Goal: Transaction & Acquisition: Purchase product/service

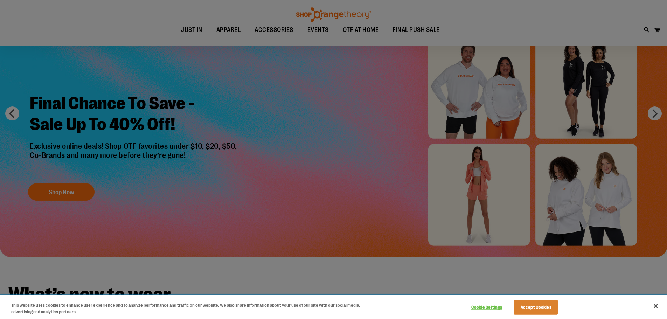
scroll to position [35, 0]
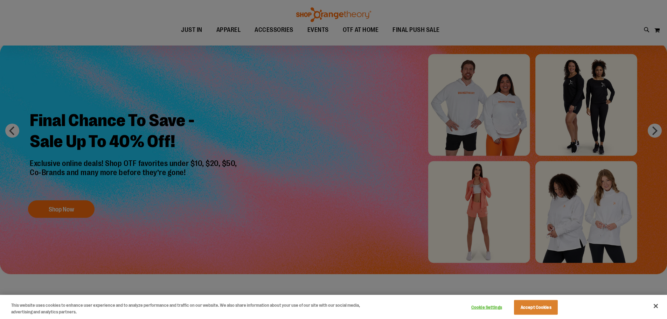
click at [86, 207] on div at bounding box center [333, 159] width 667 height 319
click at [549, 305] on button "Accept Cookies" at bounding box center [536, 307] width 44 height 15
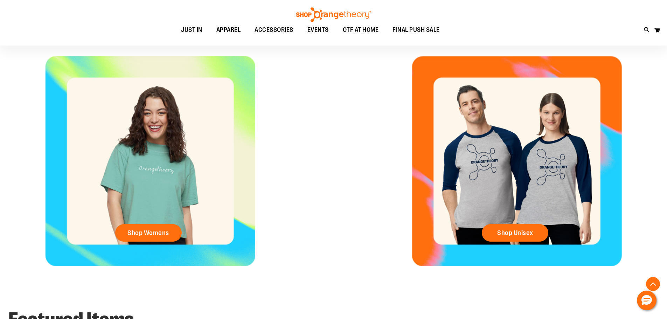
scroll to position [316, 0]
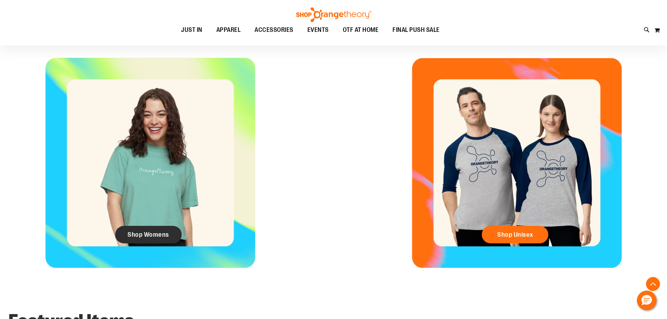
click at [142, 226] on link "Shop Womens" at bounding box center [148, 234] width 66 height 17
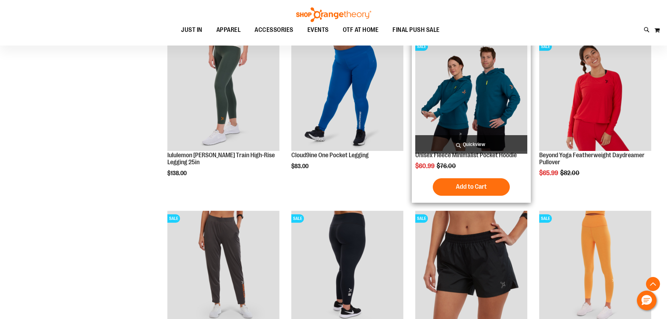
scroll to position [280, 0]
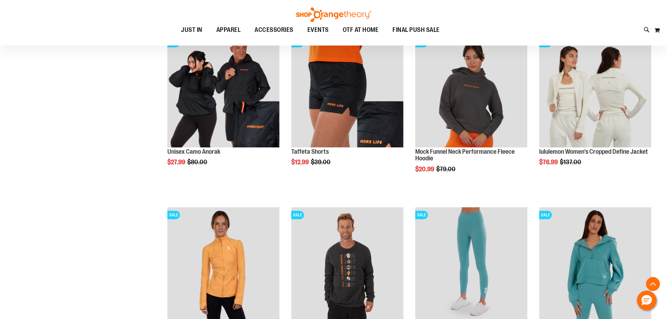
scroll to position [804, 0]
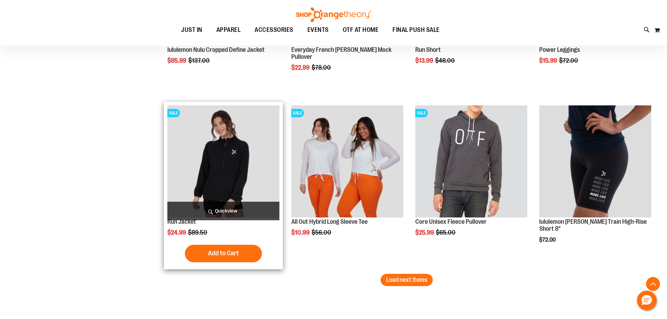
scroll to position [1434, 0]
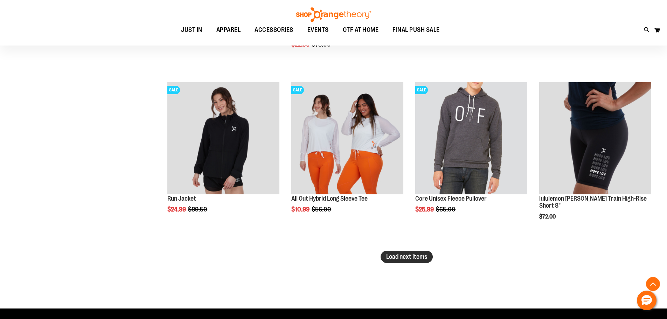
click at [410, 254] on span "Load next items" at bounding box center [406, 256] width 41 height 7
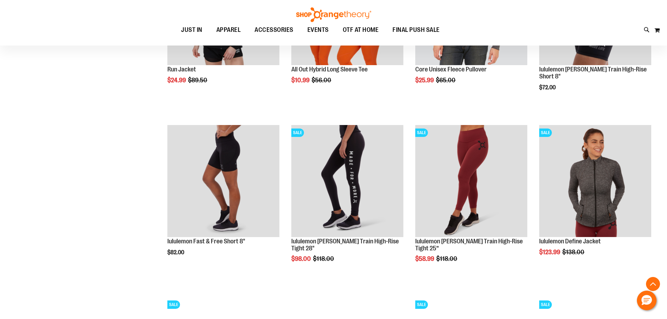
scroll to position [1609, 0]
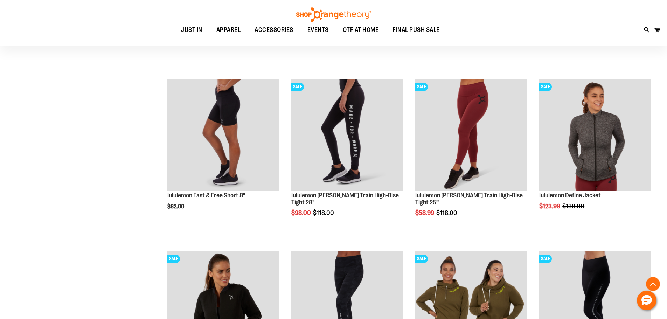
drag, startPoint x: 164, startPoint y: 150, endPoint x: 146, endPoint y: 157, distance: 19.8
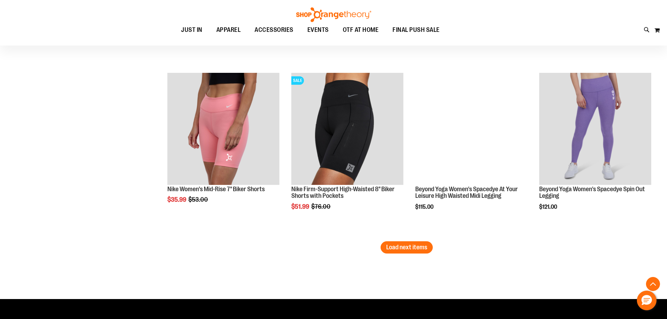
scroll to position [1994, 0]
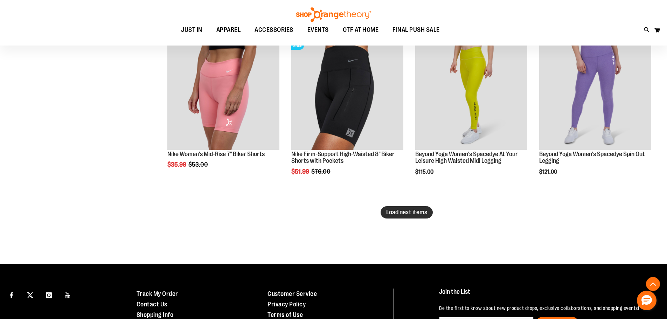
click at [409, 214] on span "Load next items" at bounding box center [406, 212] width 41 height 7
